Goal: Task Accomplishment & Management: Manage account settings

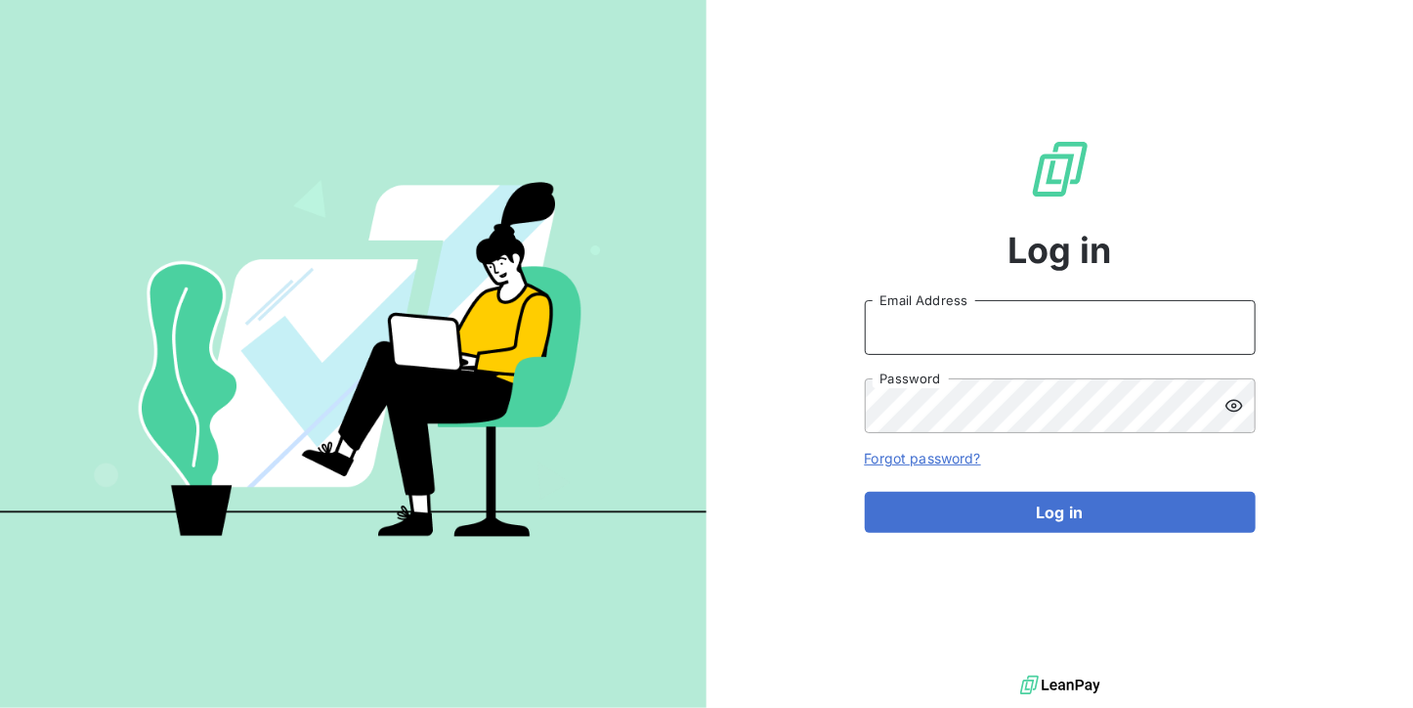
type input "[DOMAIN_NAME][EMAIL_ADDRESS][DOMAIN_NAME]"
drag, startPoint x: 1079, startPoint y: 324, endPoint x: 1074, endPoint y: 340, distance: 16.4
click at [1079, 324] on input "[DOMAIN_NAME][EMAIL_ADDRESS][DOMAIN_NAME]" at bounding box center [1060, 327] width 391 height 55
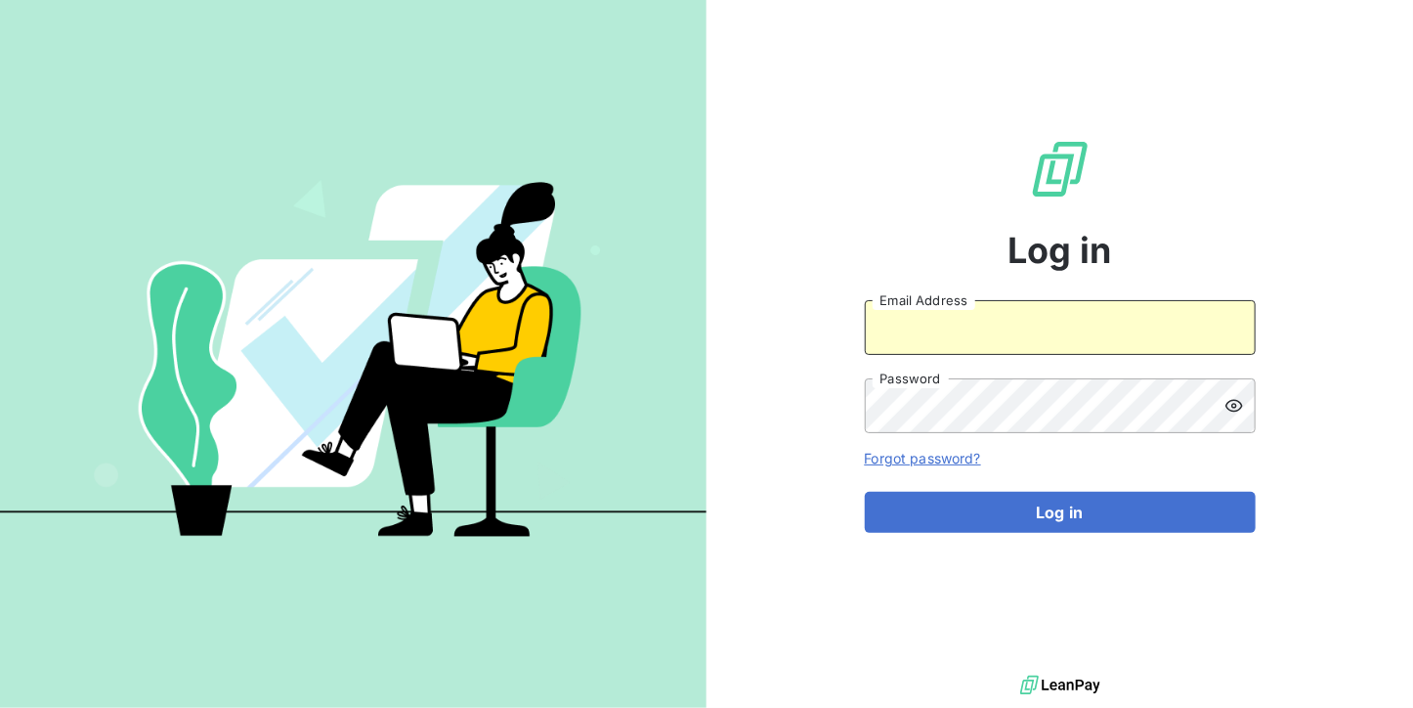
click at [1031, 323] on input "Email Address" at bounding box center [1060, 327] width 391 height 55
type input "[EMAIL_ADDRESS][DOMAIN_NAME]"
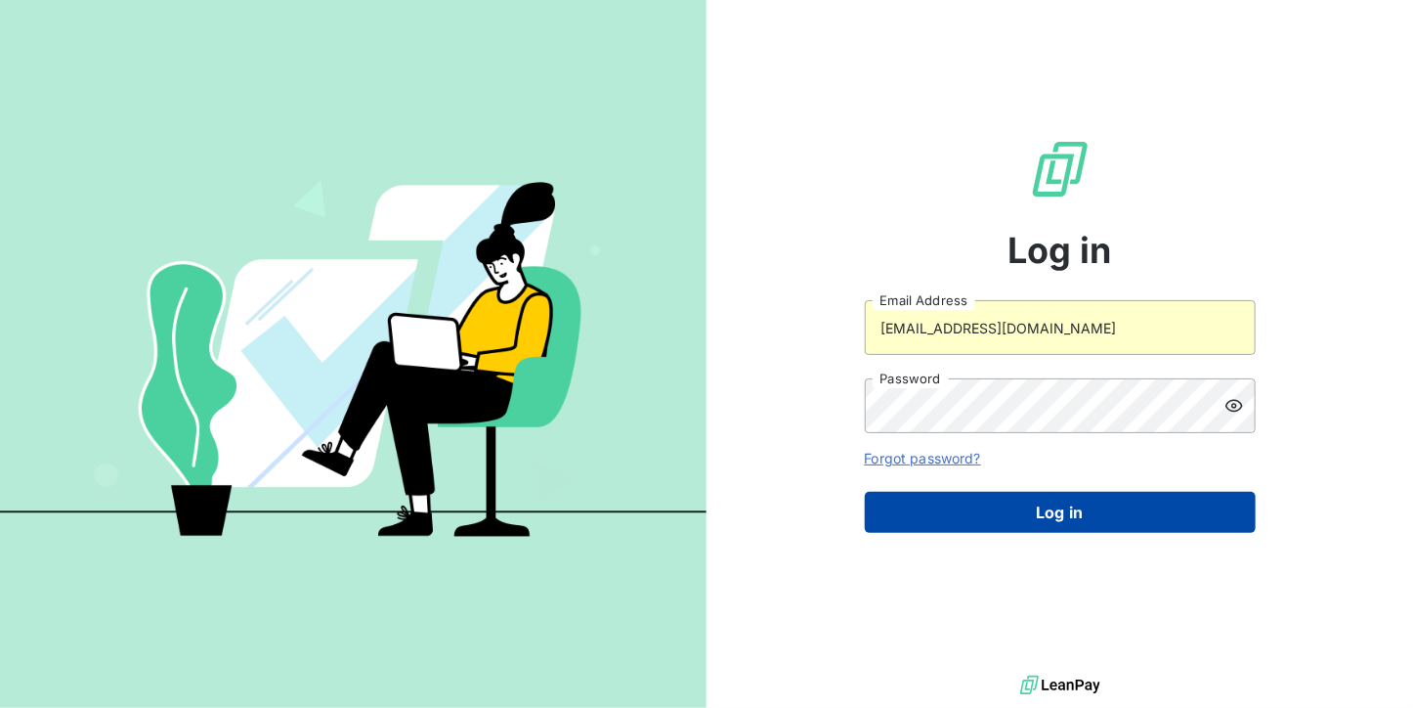
click at [1010, 507] on button "Log in" at bounding box center [1060, 512] width 391 height 41
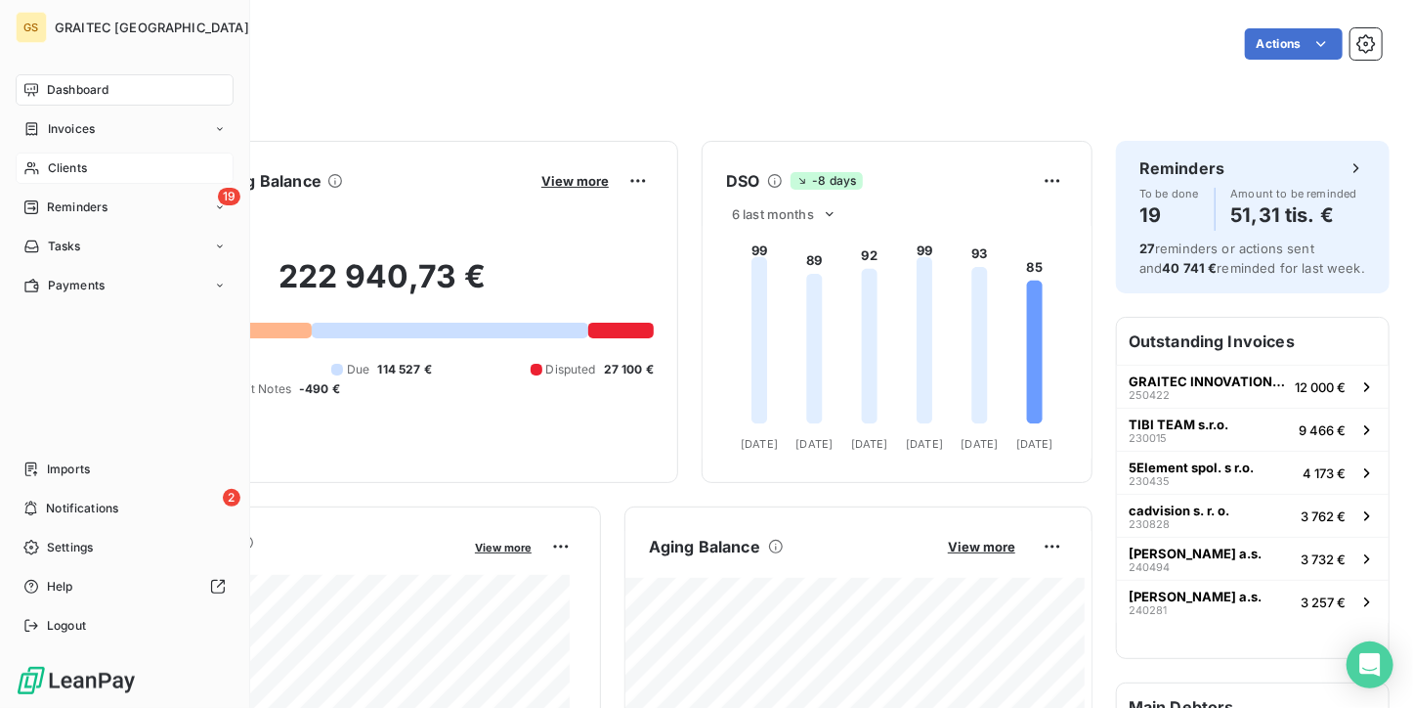
click at [55, 152] on div "Clients" at bounding box center [125, 167] width 218 height 31
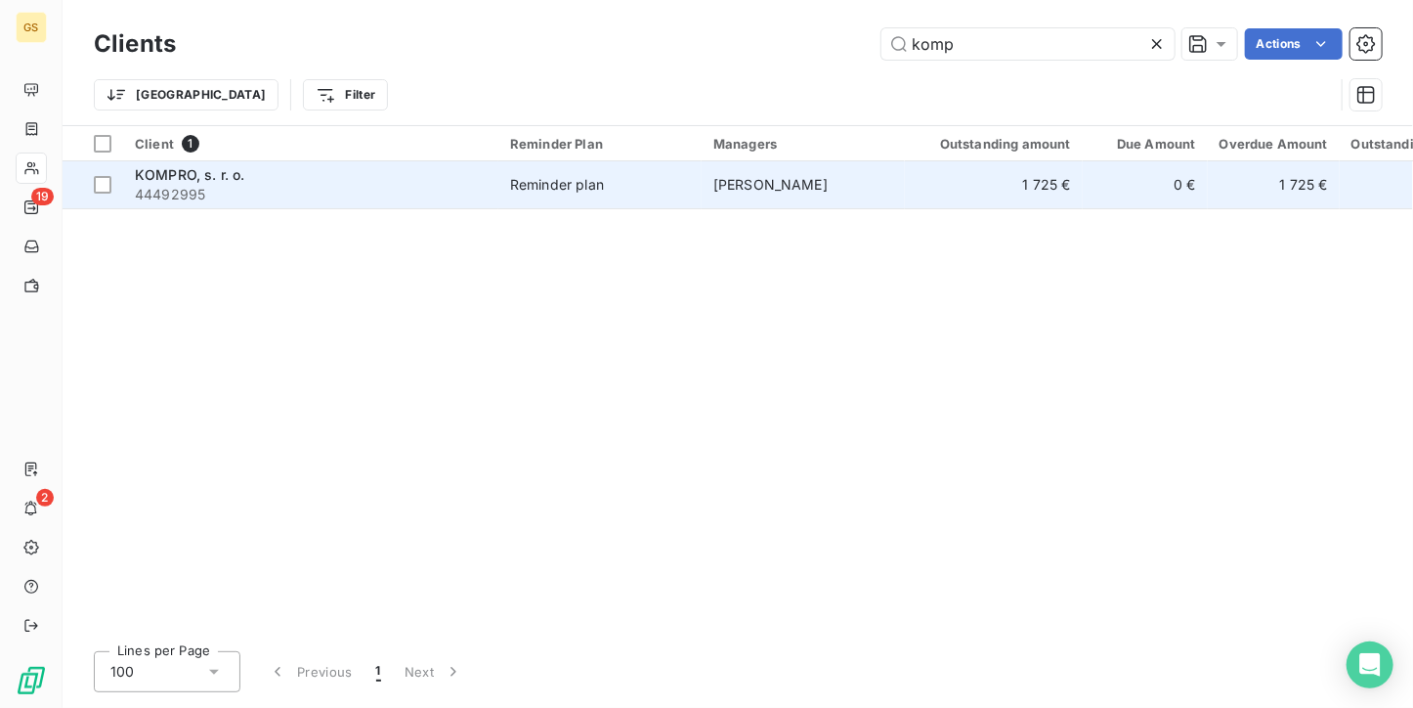
type input "komp"
click at [637, 181] on span "Reminder plan" at bounding box center [600, 185] width 180 height 20
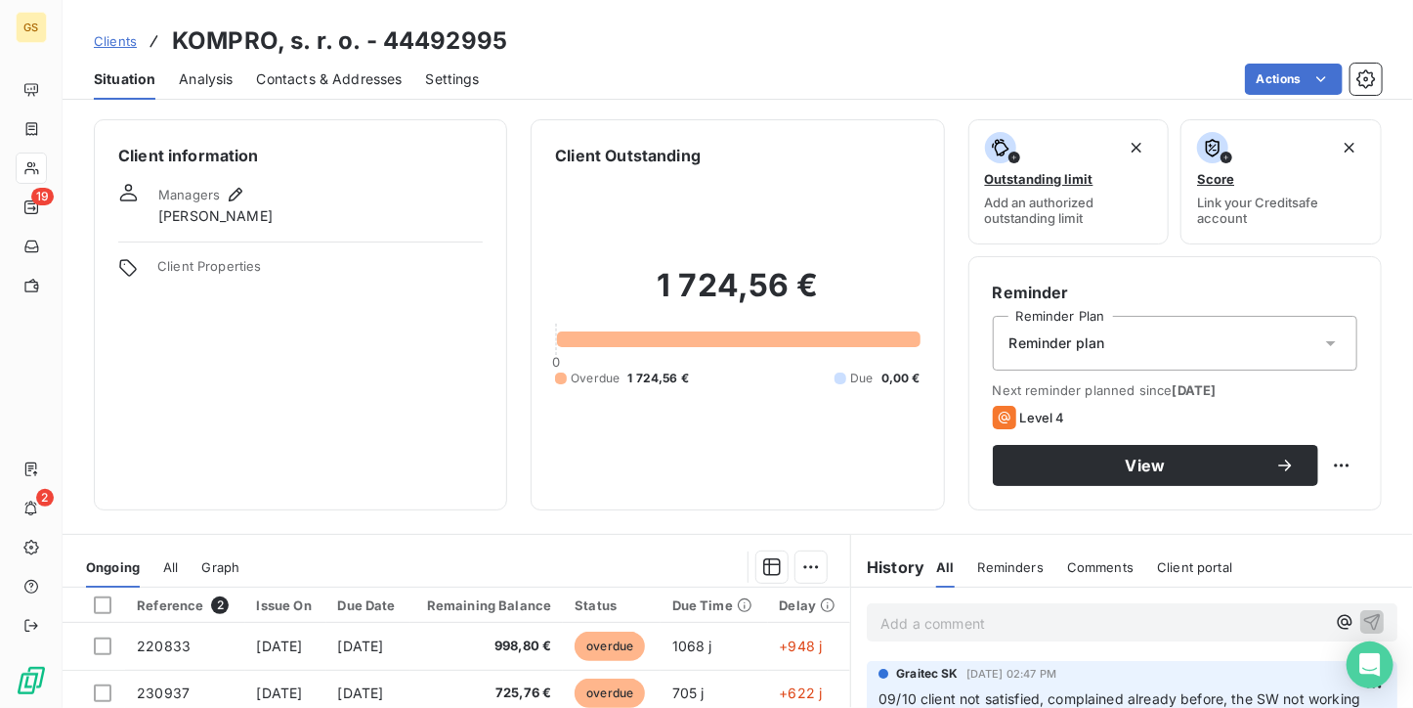
scroll to position [195, 0]
